Goal: Task Accomplishment & Management: Complete application form

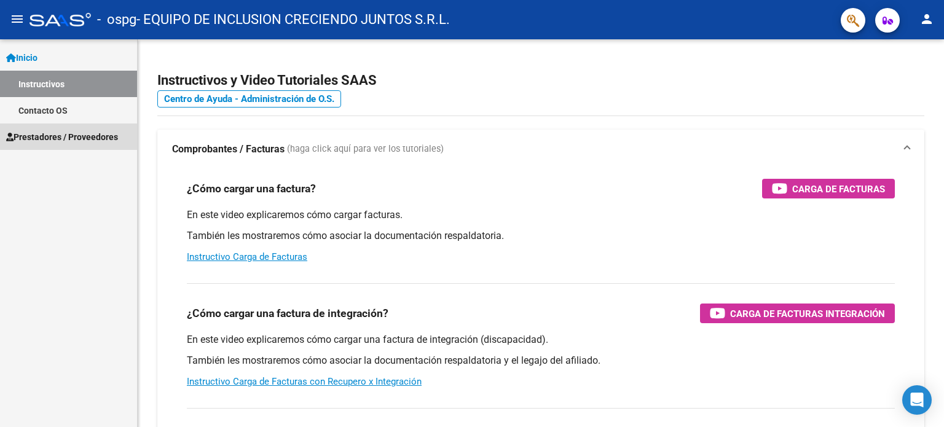
click at [92, 135] on span "Prestadores / Proveedores" at bounding box center [62, 137] width 112 height 14
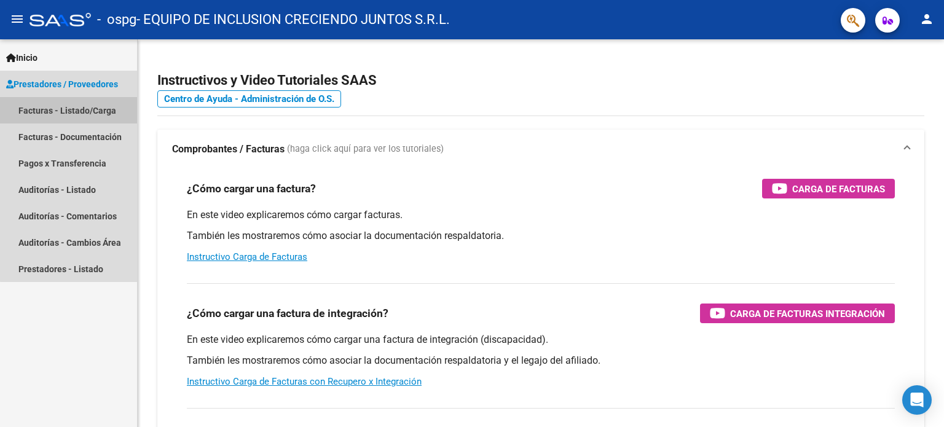
click at [100, 100] on link "Facturas - Listado/Carga" at bounding box center [68, 110] width 137 height 26
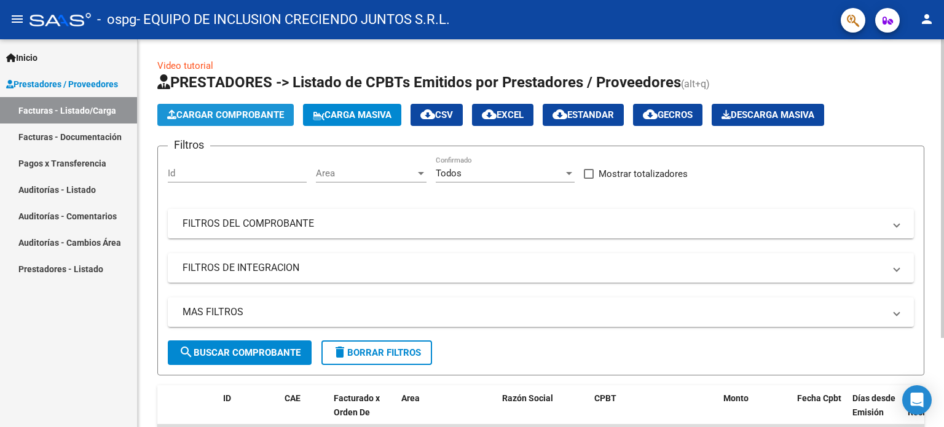
click at [219, 114] on span "Cargar Comprobante" at bounding box center [225, 114] width 117 height 11
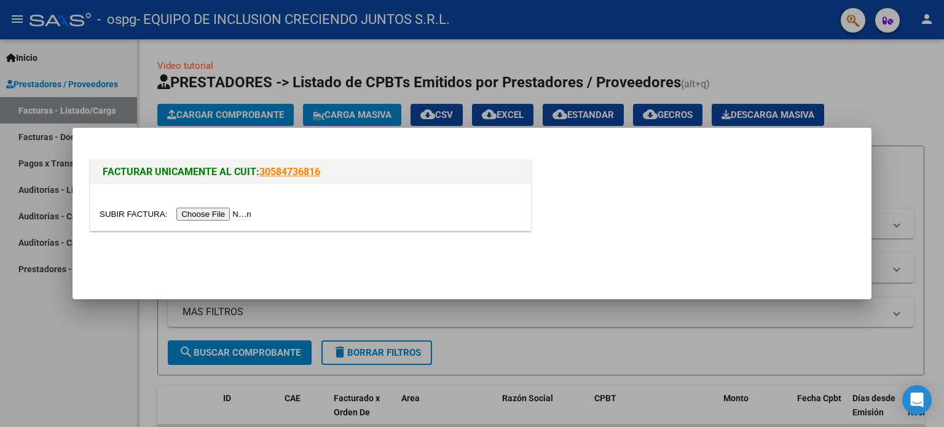
click at [221, 210] on input "file" at bounding box center [177, 214] width 155 height 13
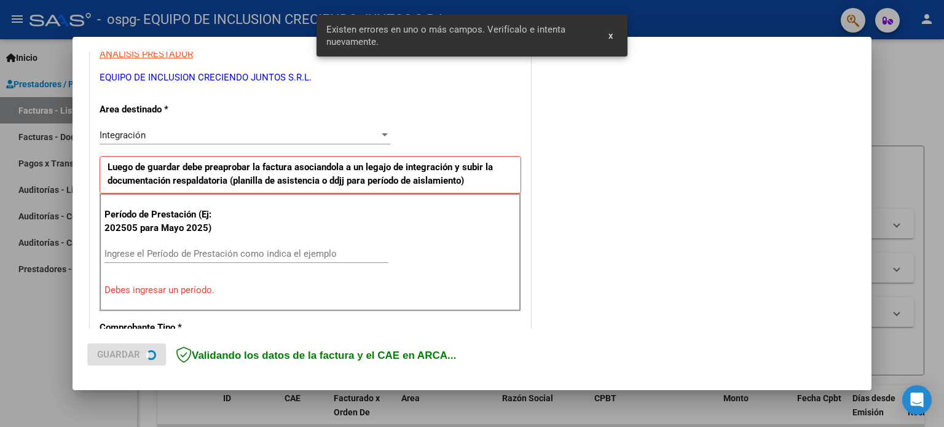
scroll to position [265, 0]
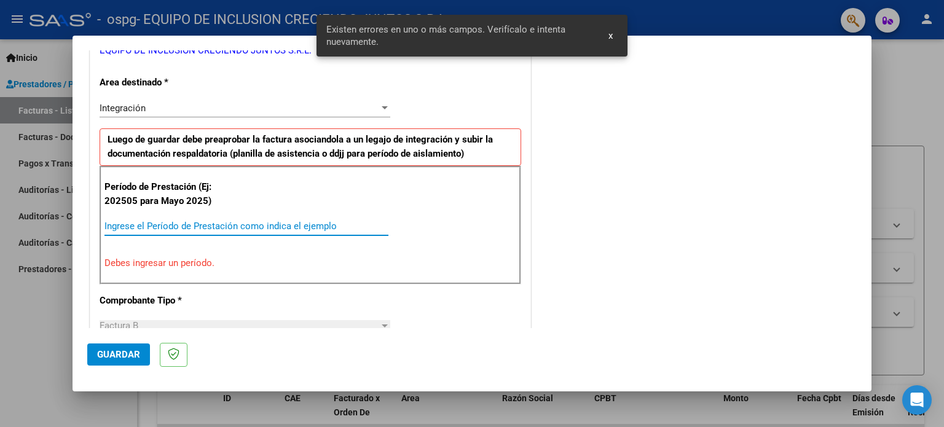
click at [165, 227] on input "Ingrese el Período de Prestación como indica el ejemplo" at bounding box center [246, 226] width 284 height 11
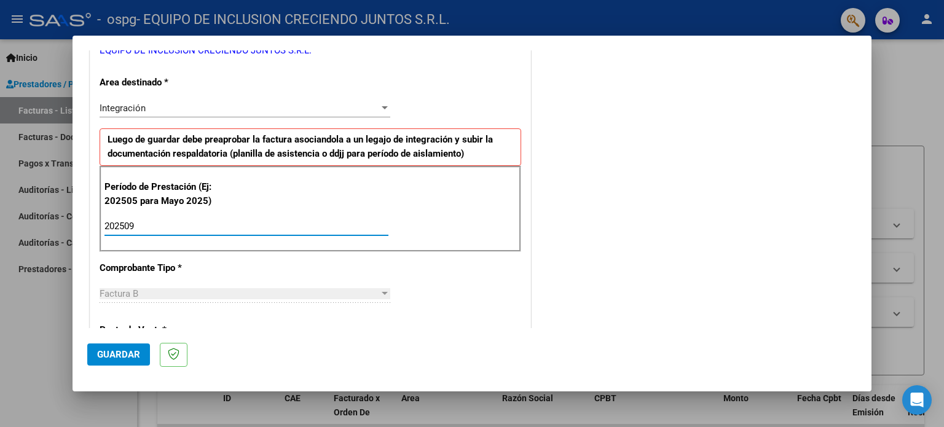
type input "202509"
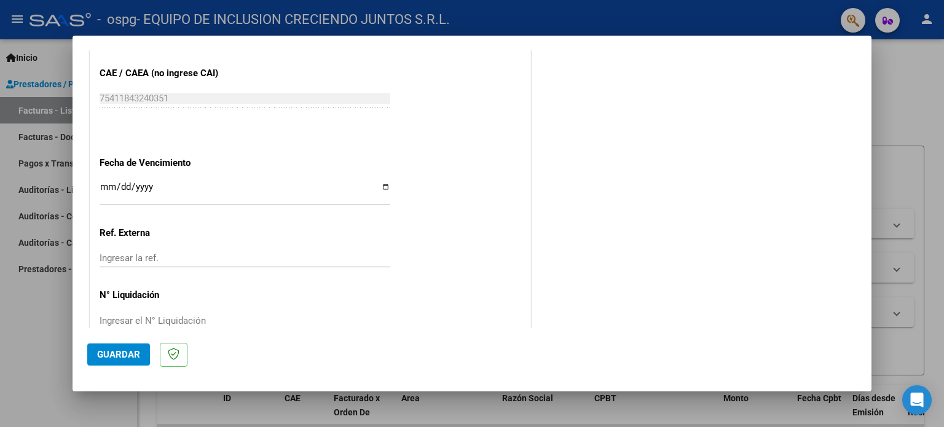
scroll to position [802, 0]
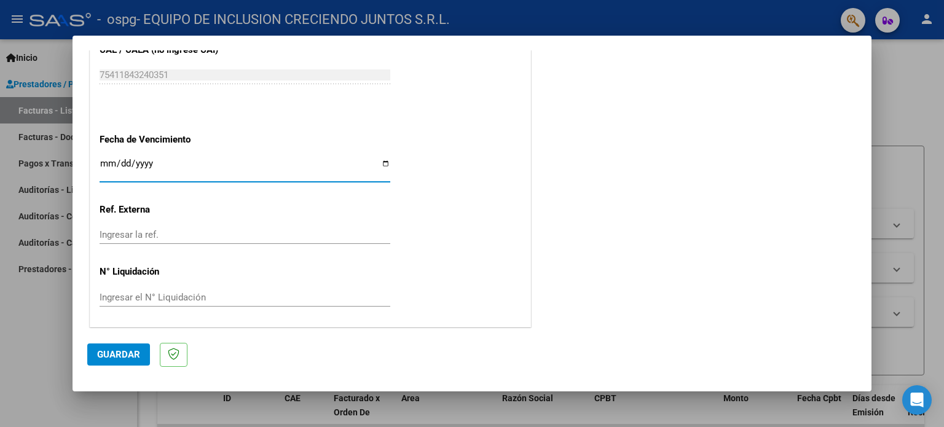
click at [104, 158] on input "Ingresar la fecha" at bounding box center [245, 168] width 291 height 20
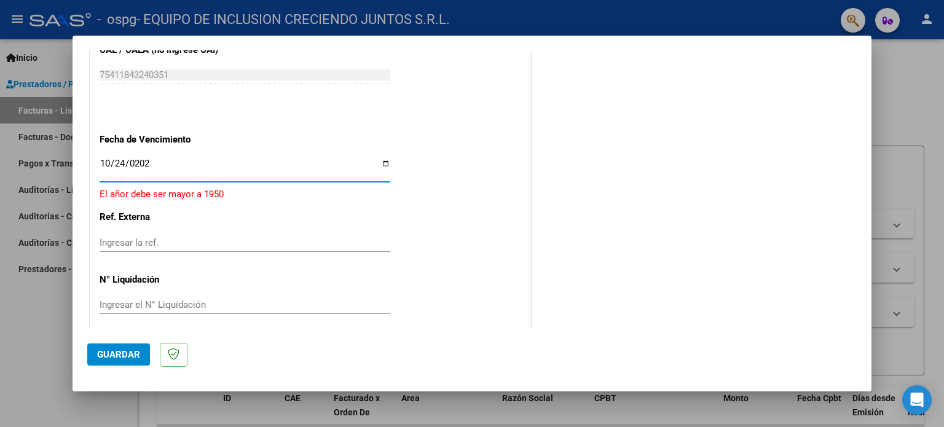
type input "[DATE]"
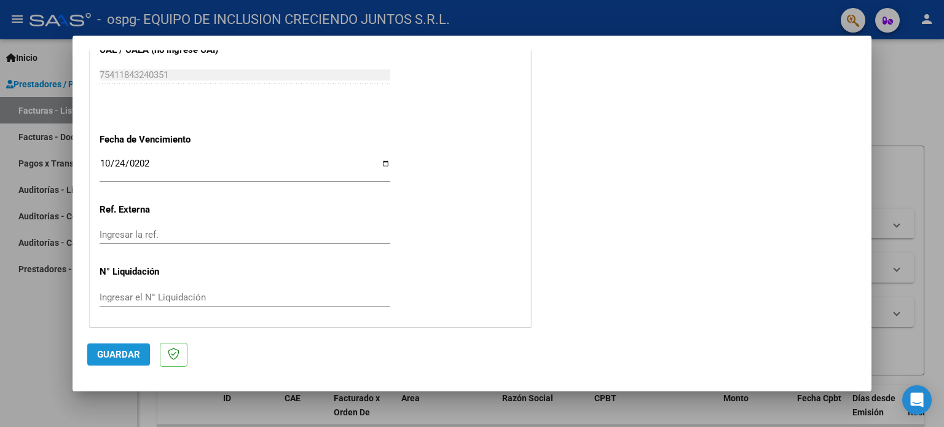
click at [135, 356] on span "Guardar" at bounding box center [118, 354] width 43 height 11
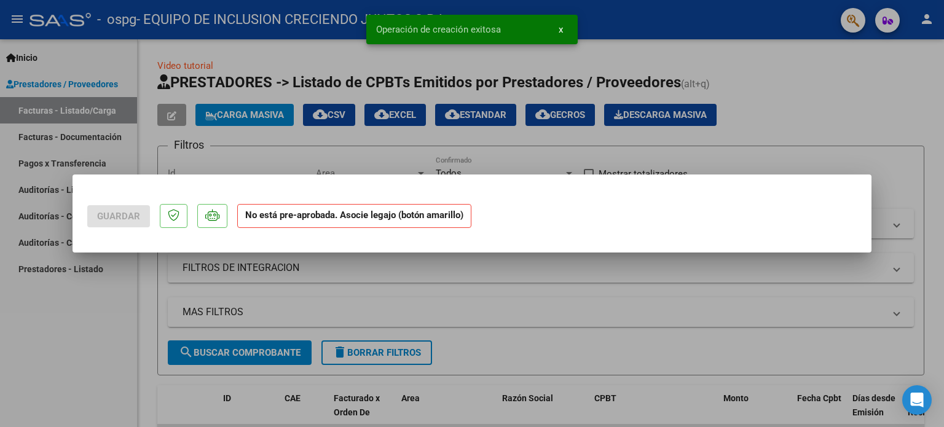
scroll to position [0, 0]
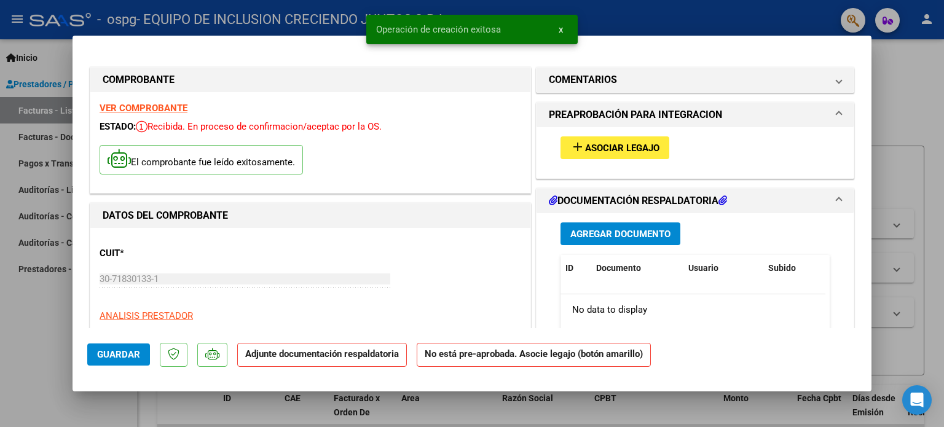
click at [607, 223] on button "Agregar Documento" at bounding box center [620, 233] width 120 height 23
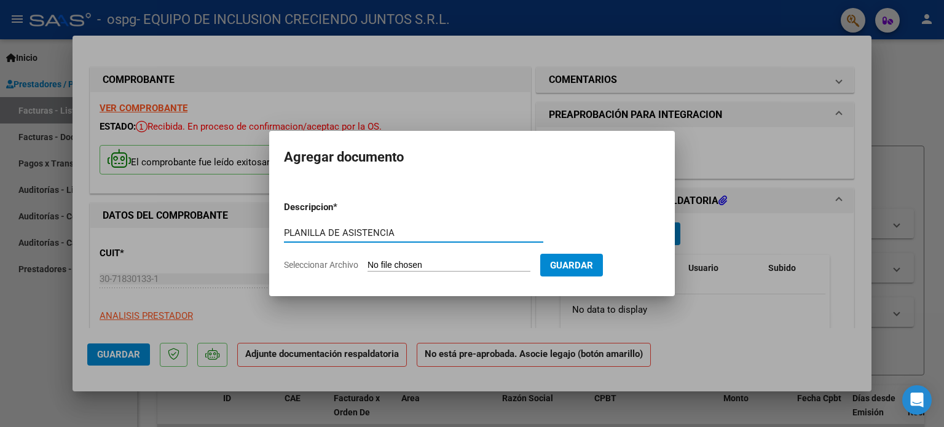
type input "PLANILLA DE ASISTENCIA"
click at [434, 262] on input "Seleccionar Archivo" at bounding box center [448, 266] width 163 height 12
type input "C:\fakepath\ASISTENCIA - VERA - SEPTIEMBRE.pdf"
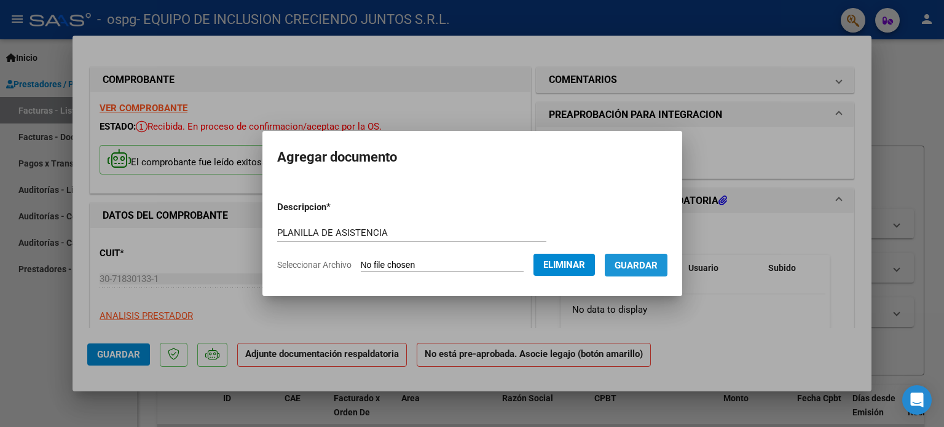
click at [631, 272] on button "Guardar" at bounding box center [635, 265] width 63 height 23
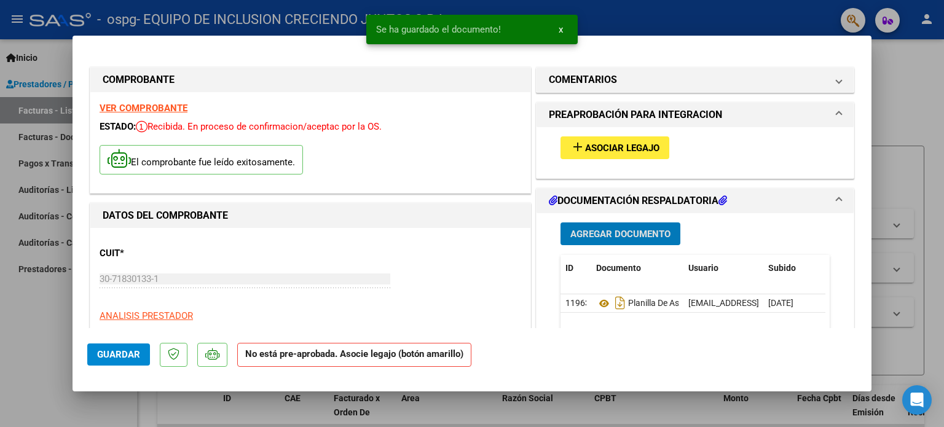
click at [626, 235] on span "Agregar Documento" at bounding box center [620, 234] width 100 height 11
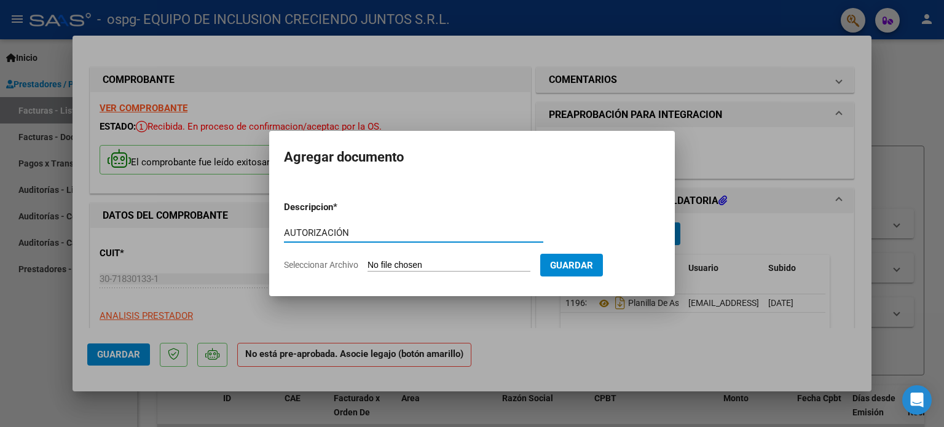
type input "AUTORIZACIÓN"
click at [392, 260] on input "Seleccionar Archivo" at bounding box center [448, 266] width 163 height 12
type input "C:\fakepath\[PERSON_NAME] [PERSON_NAME] A DICIEMBRE .pdf"
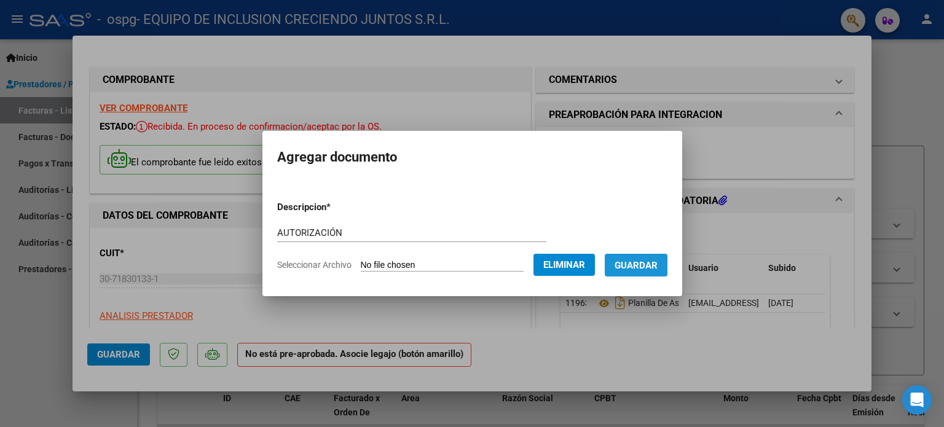
click at [649, 260] on span "Guardar" at bounding box center [635, 265] width 43 height 11
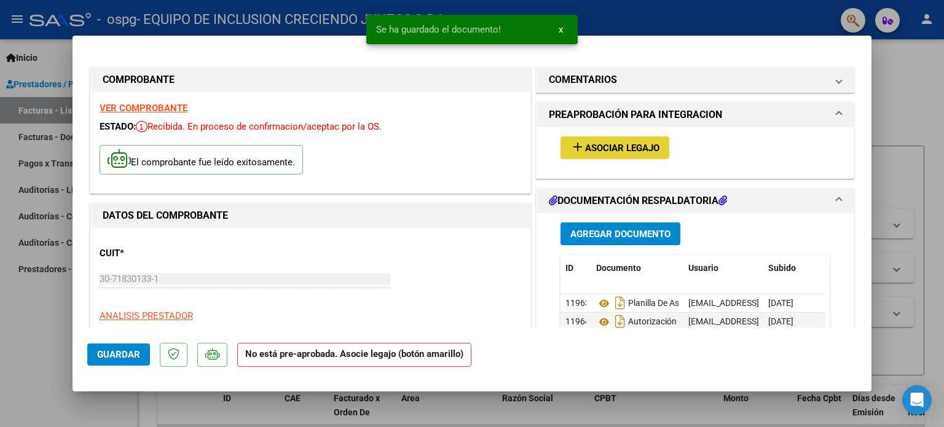
click at [605, 145] on span "Asociar Legajo" at bounding box center [622, 148] width 74 height 11
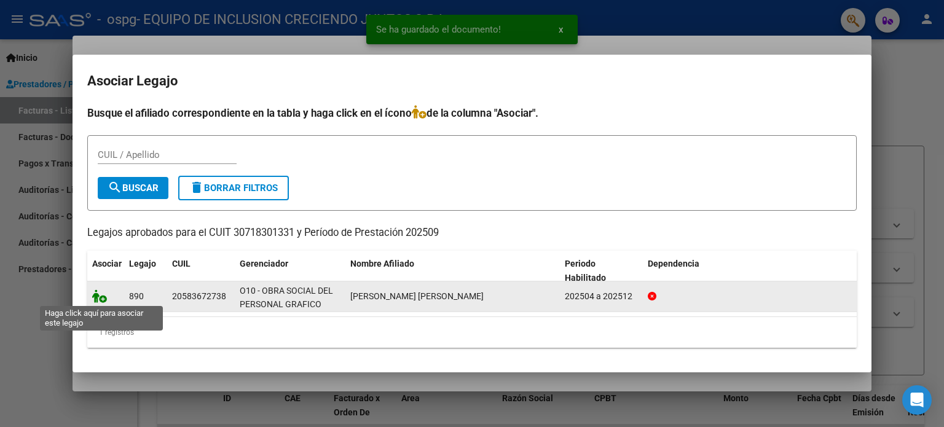
click at [96, 297] on icon at bounding box center [99, 296] width 15 height 14
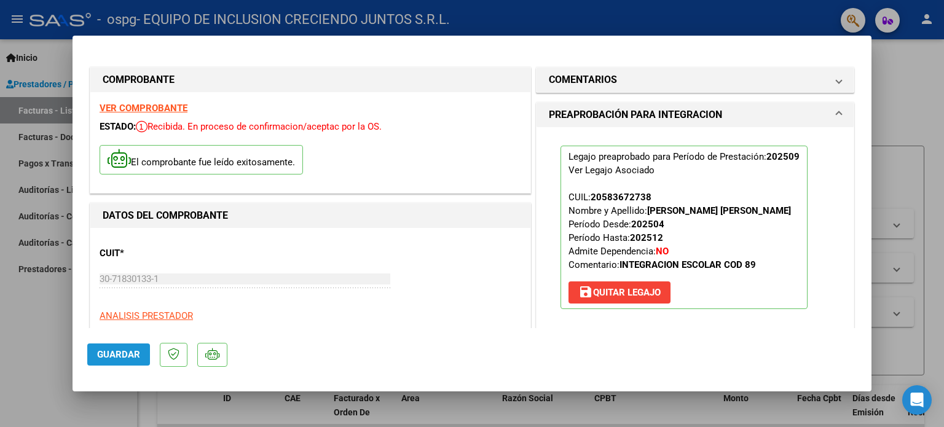
click at [111, 359] on span "Guardar" at bounding box center [118, 354] width 43 height 11
